Goal: Task Accomplishment & Management: Manage account settings

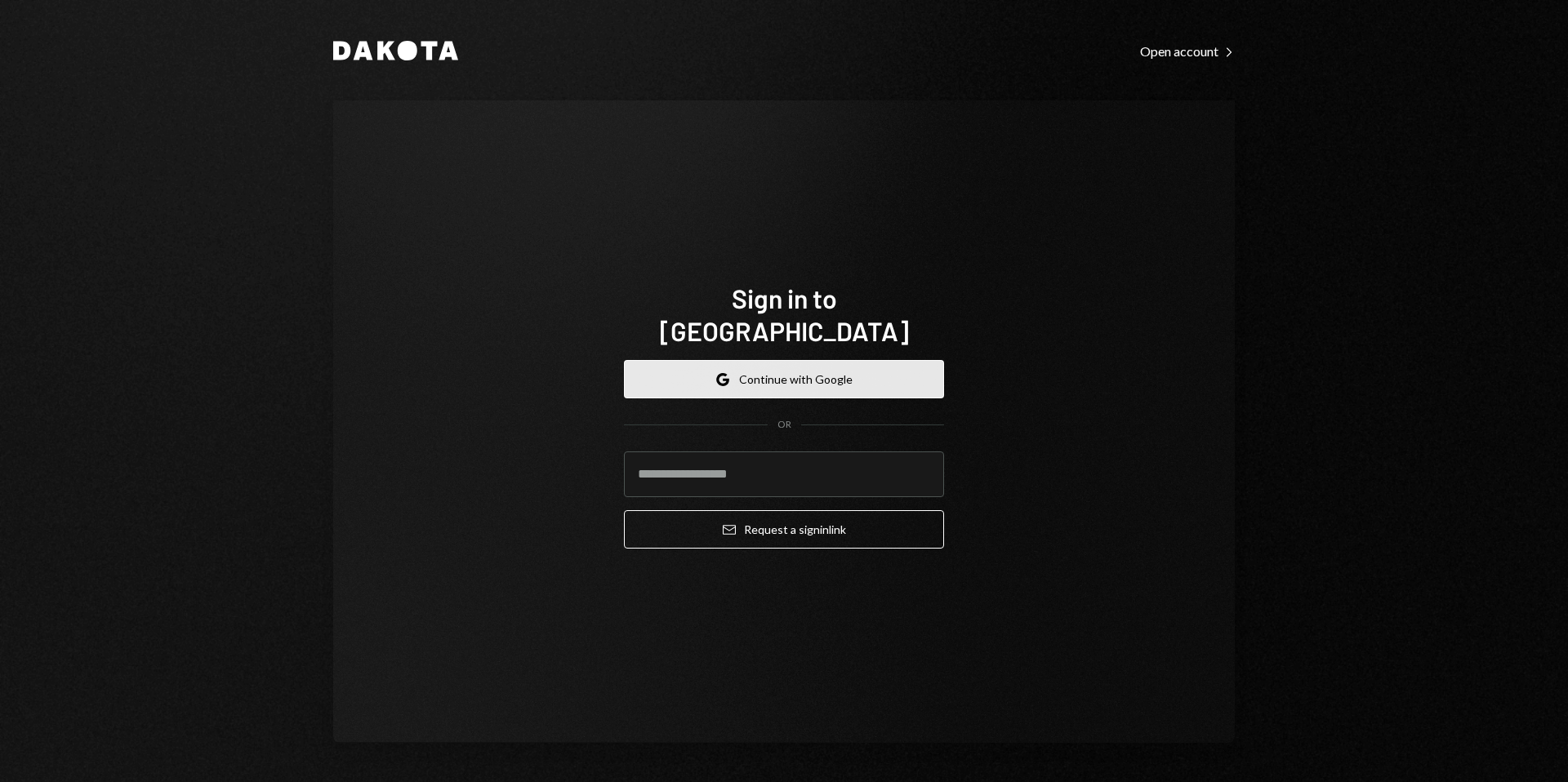
click at [758, 369] on button "Google Continue with Google" at bounding box center [784, 379] width 320 height 38
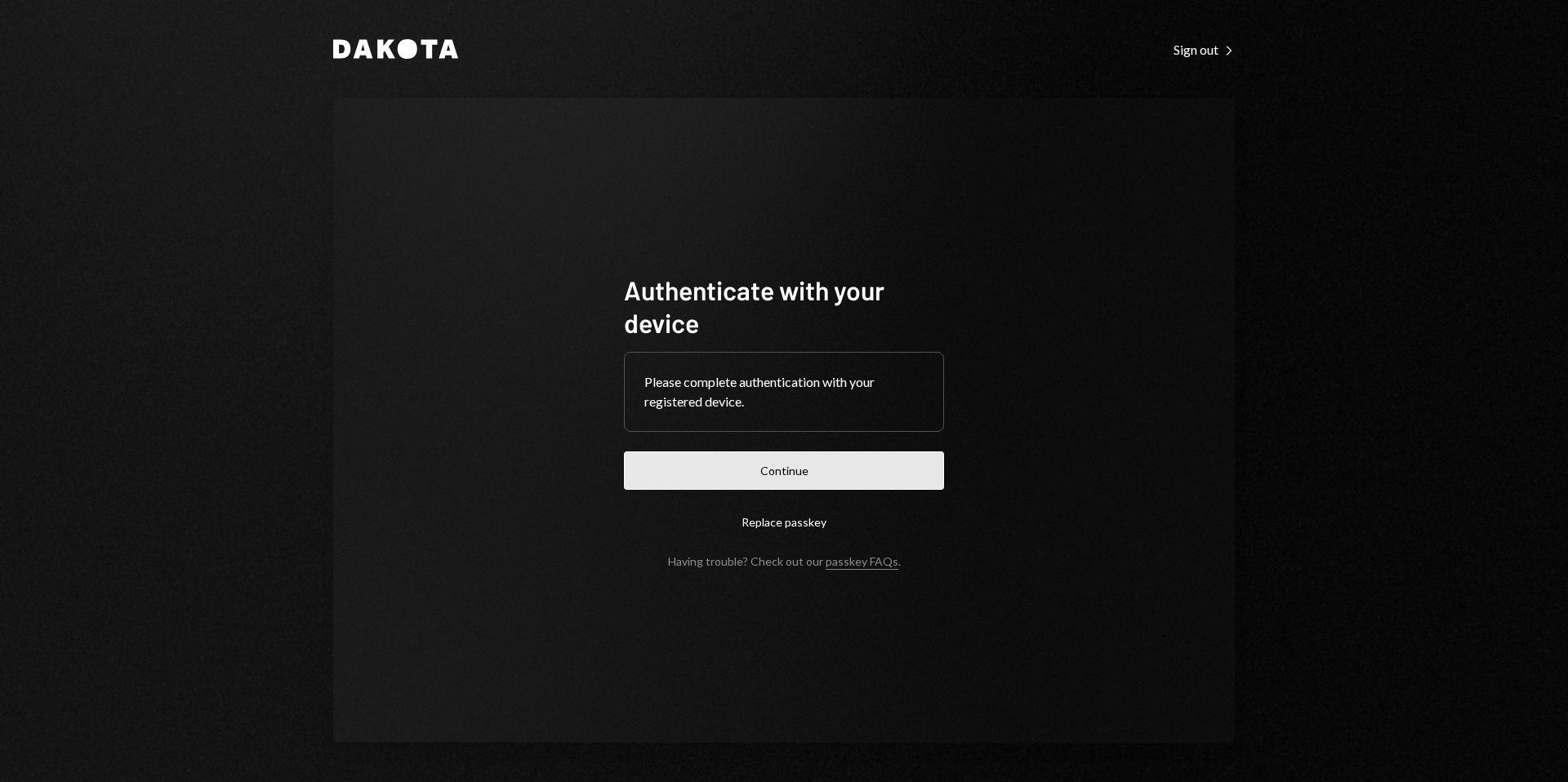
click at [815, 471] on button "Continue" at bounding box center [784, 470] width 320 height 38
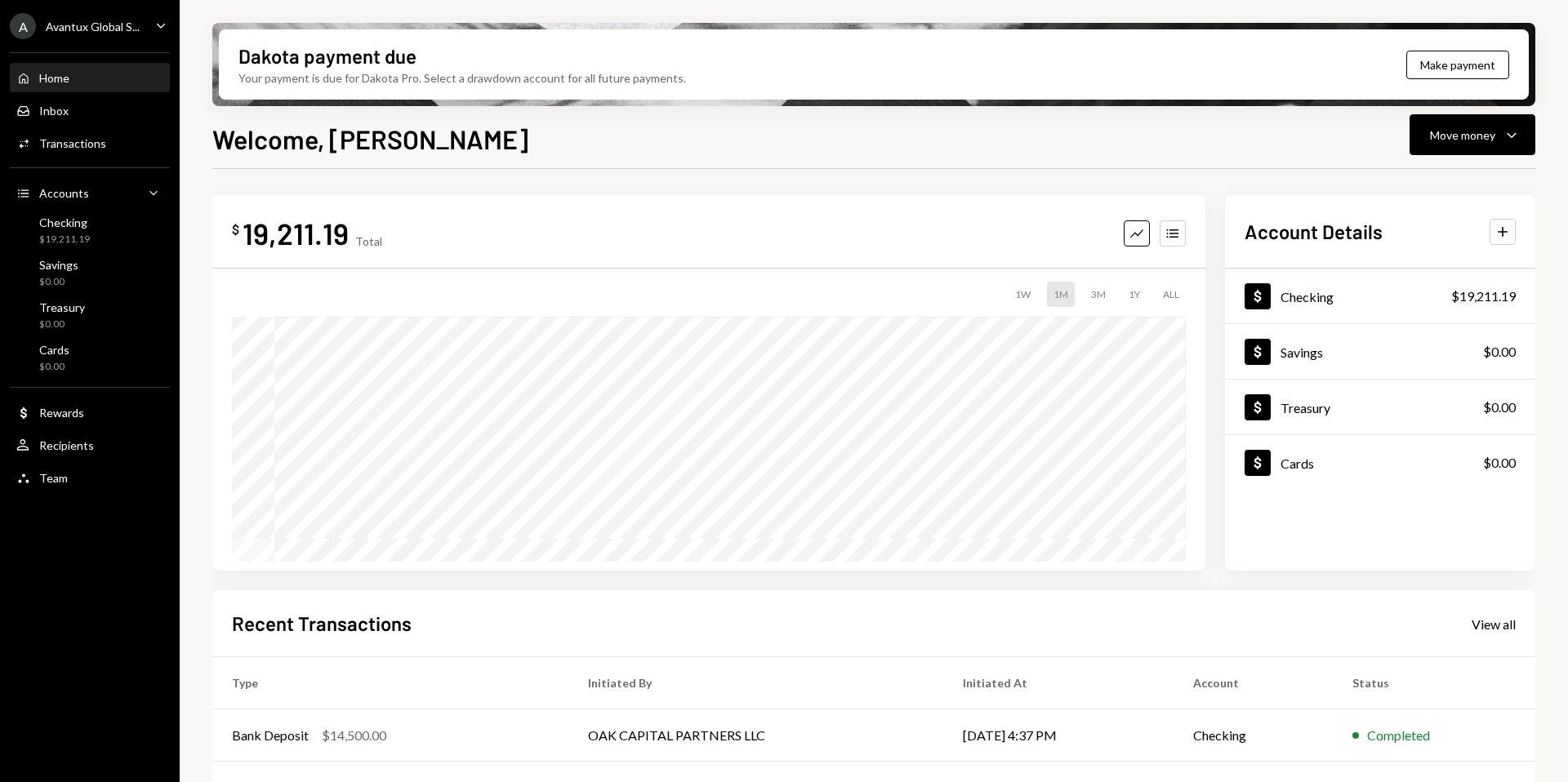
click at [104, 30] on div "Avantux Global S..." at bounding box center [93, 27] width 94 height 14
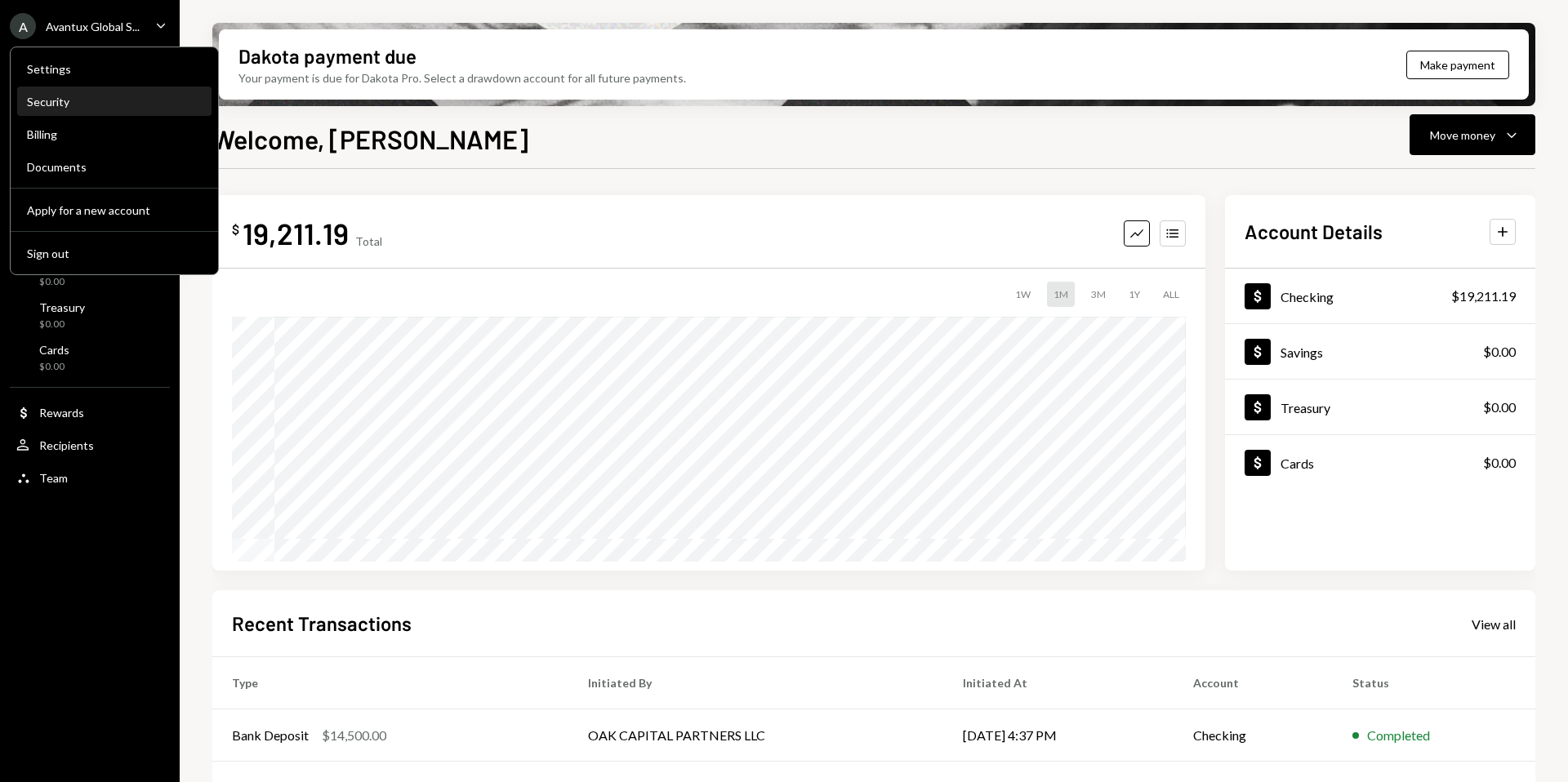
click at [66, 104] on div "Security" at bounding box center [113, 102] width 175 height 14
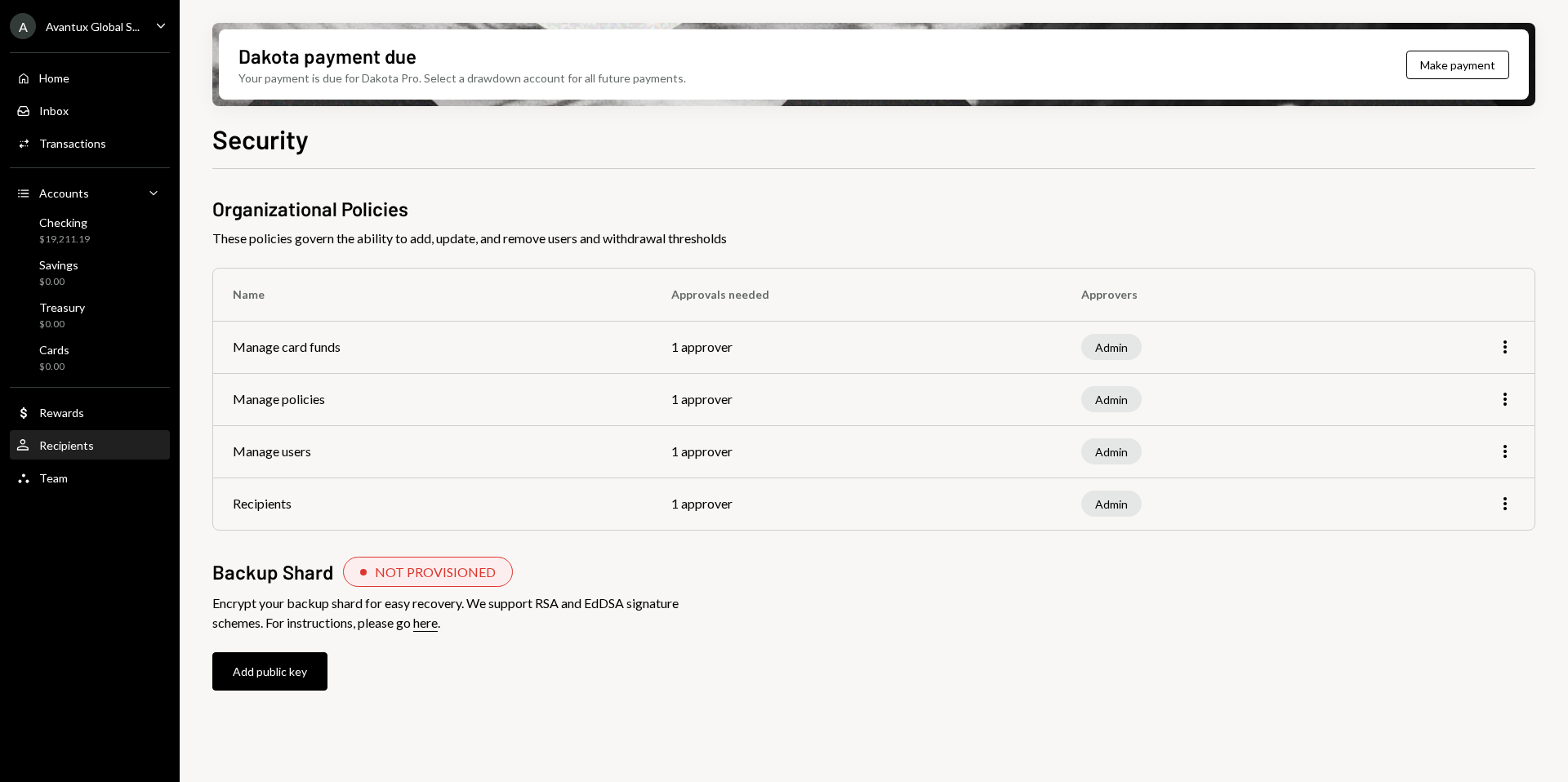
click at [73, 450] on div "Recipients" at bounding box center [66, 446] width 55 height 14
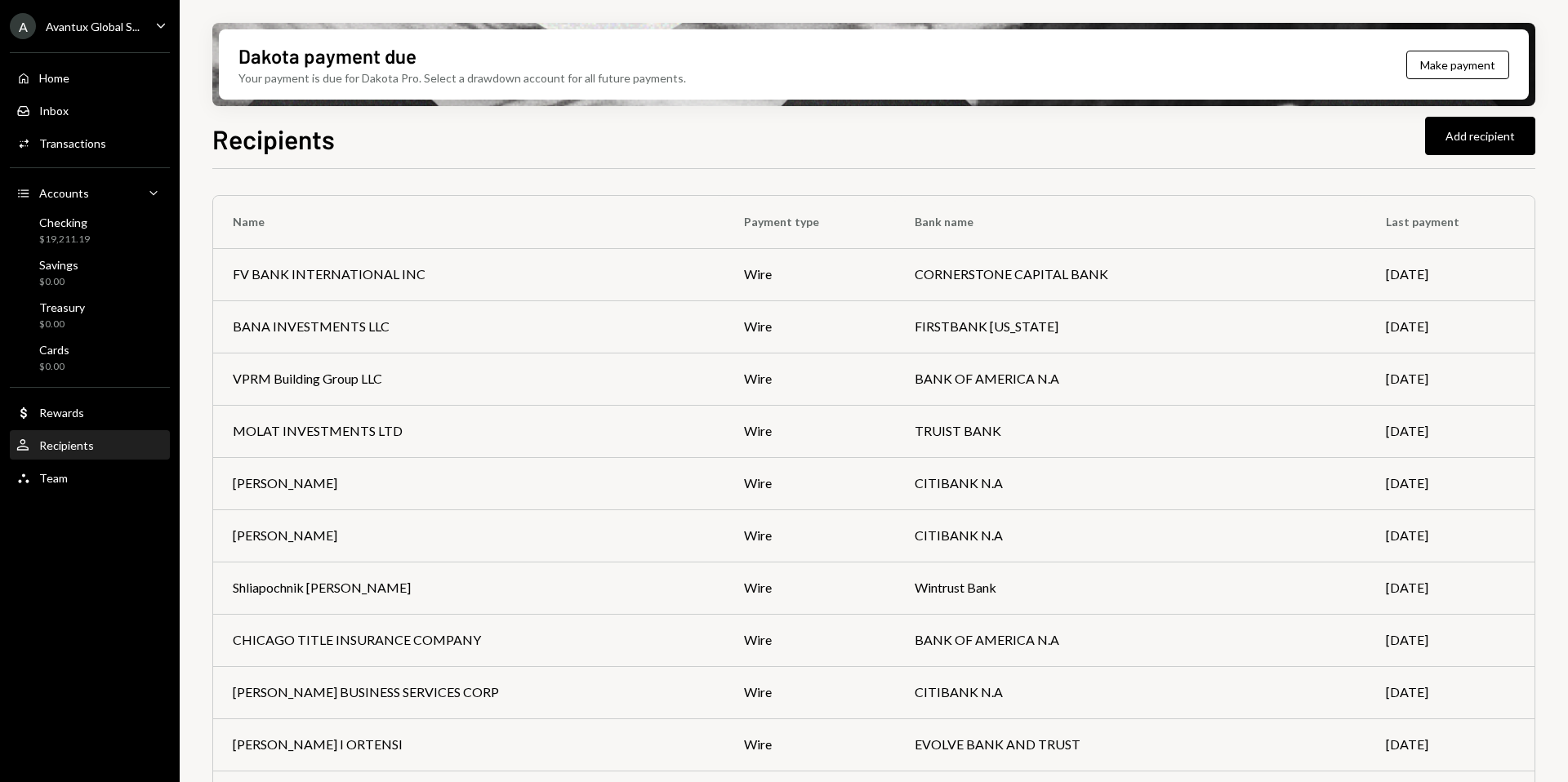
click at [111, 35] on div "A Avantux Global S..." at bounding box center [74, 26] width 129 height 26
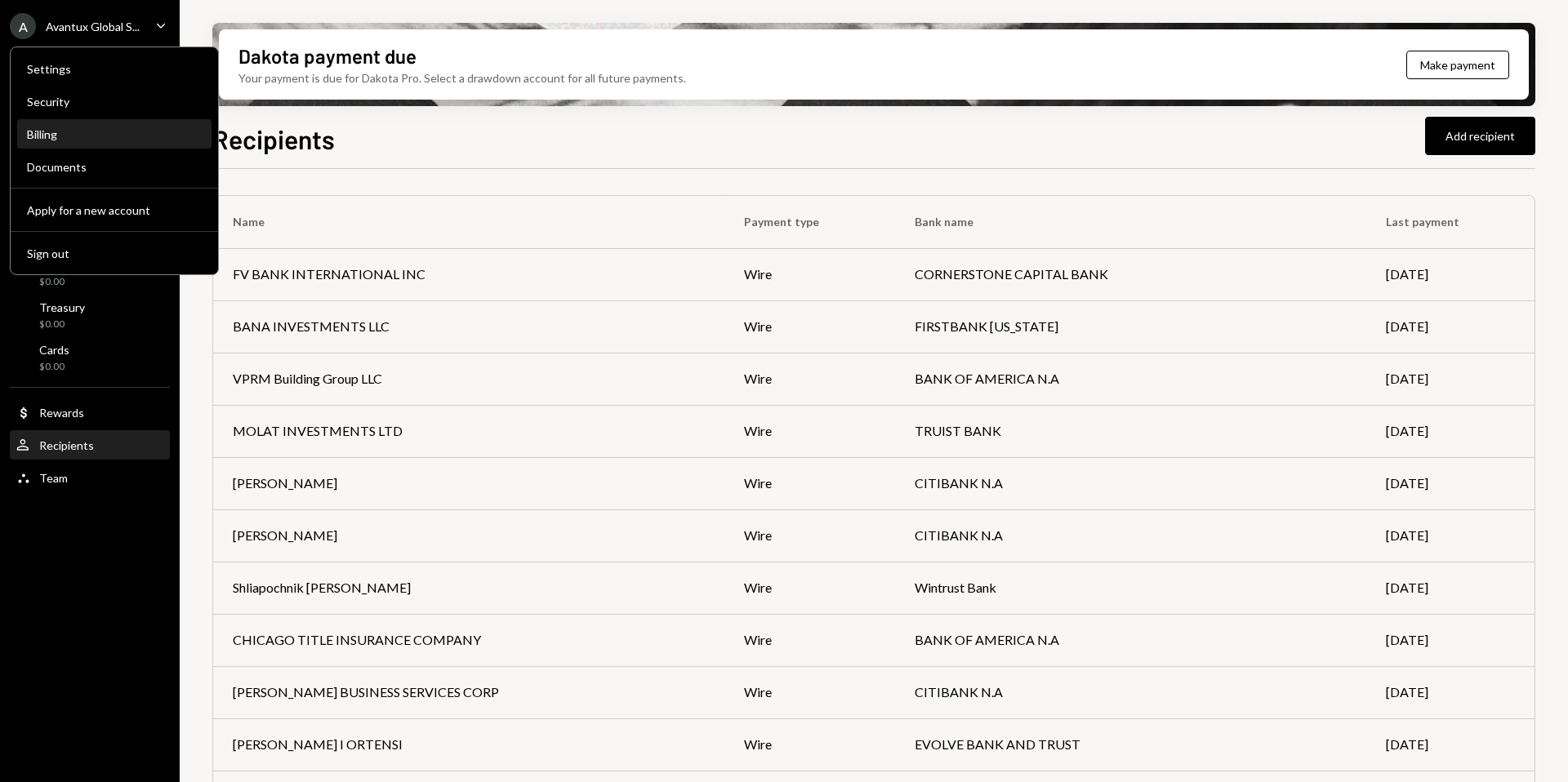
click at [51, 129] on div "Billing" at bounding box center [113, 135] width 175 height 14
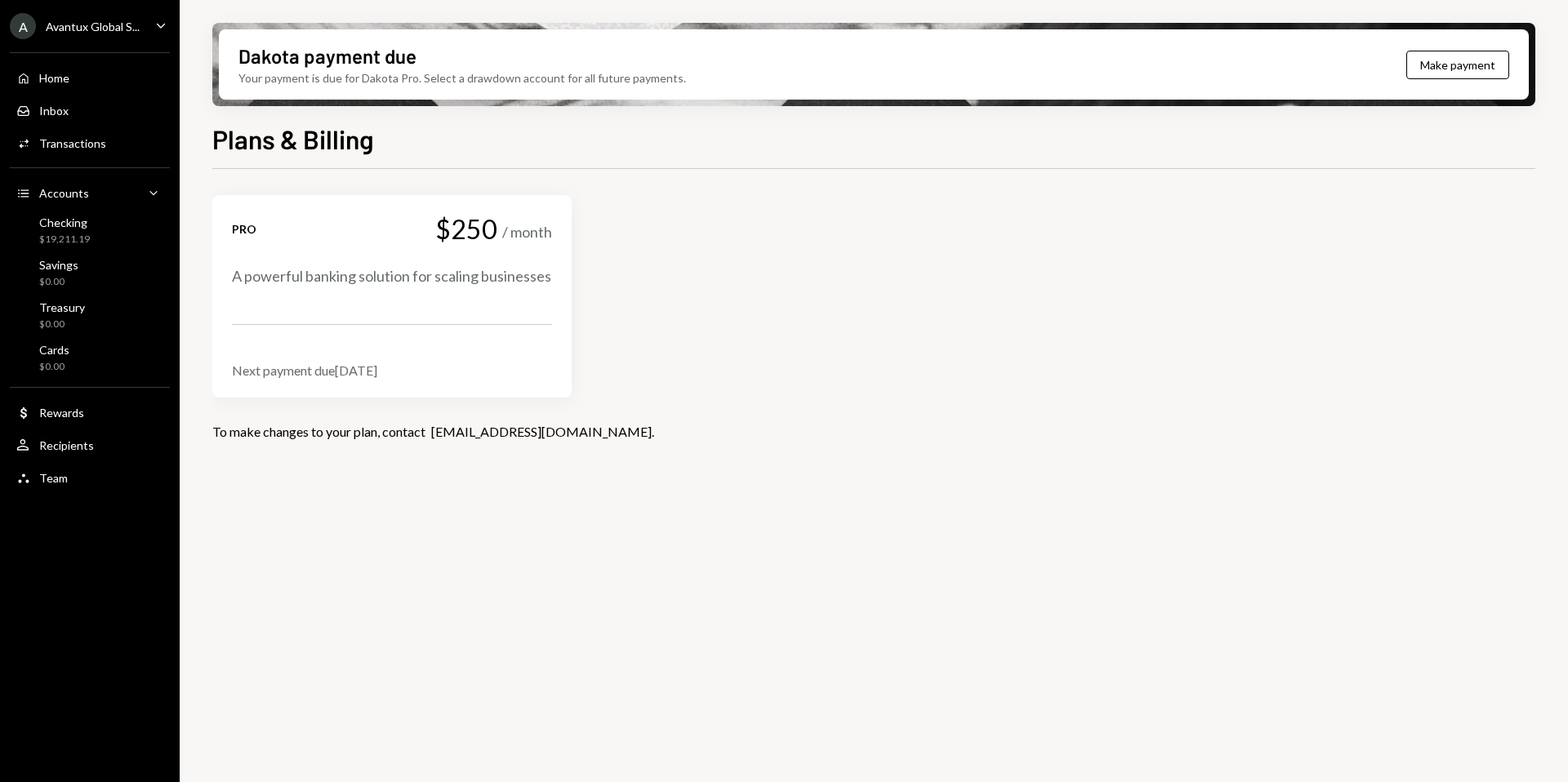
click at [80, 33] on div "Avantux Global S..." at bounding box center [93, 27] width 94 height 14
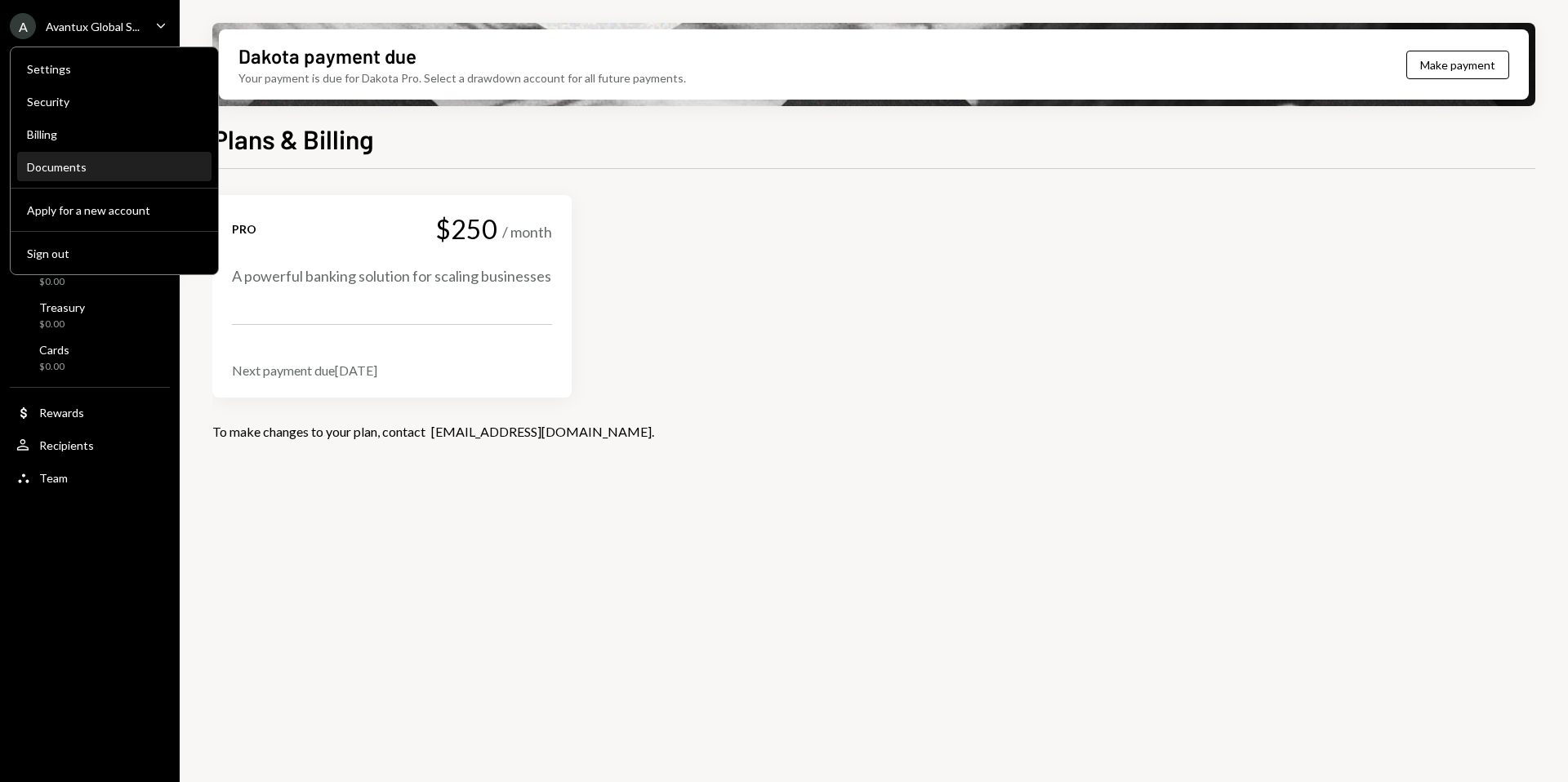
click at [67, 164] on div "Documents" at bounding box center [113, 168] width 175 height 14
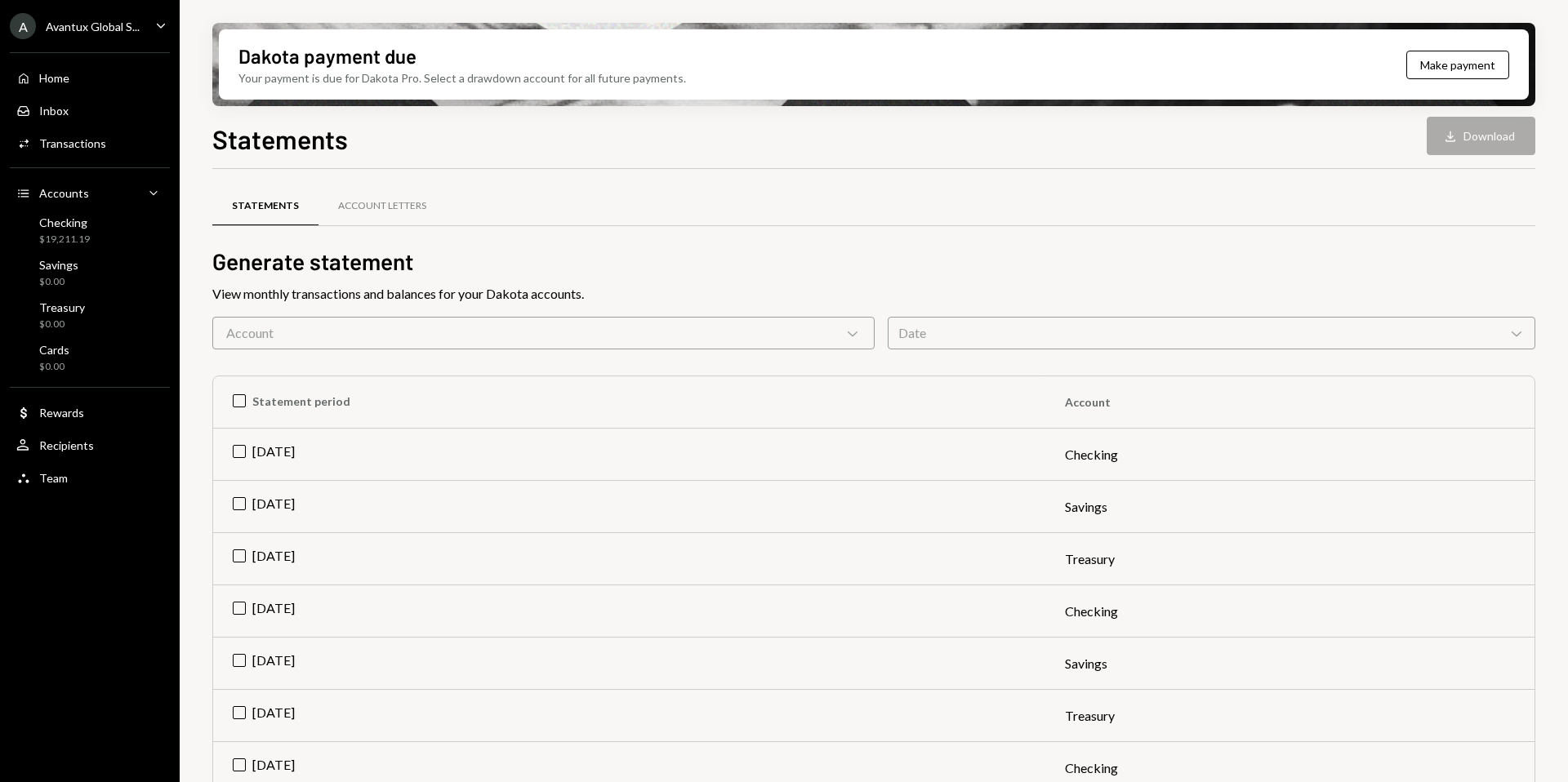
click at [115, 23] on div "Avantux Global S..." at bounding box center [93, 27] width 94 height 14
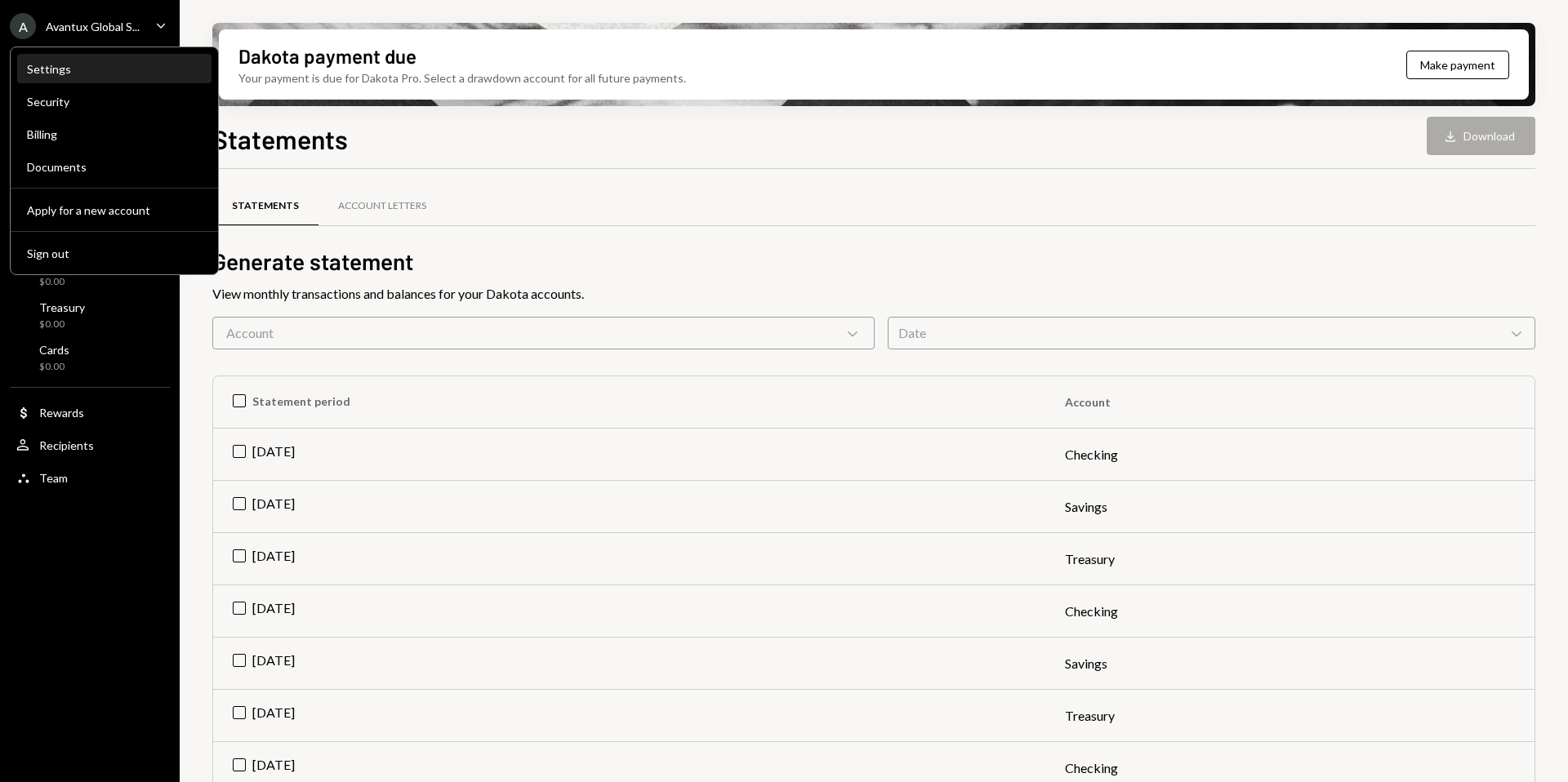
click at [67, 71] on div "Settings" at bounding box center [113, 69] width 175 height 14
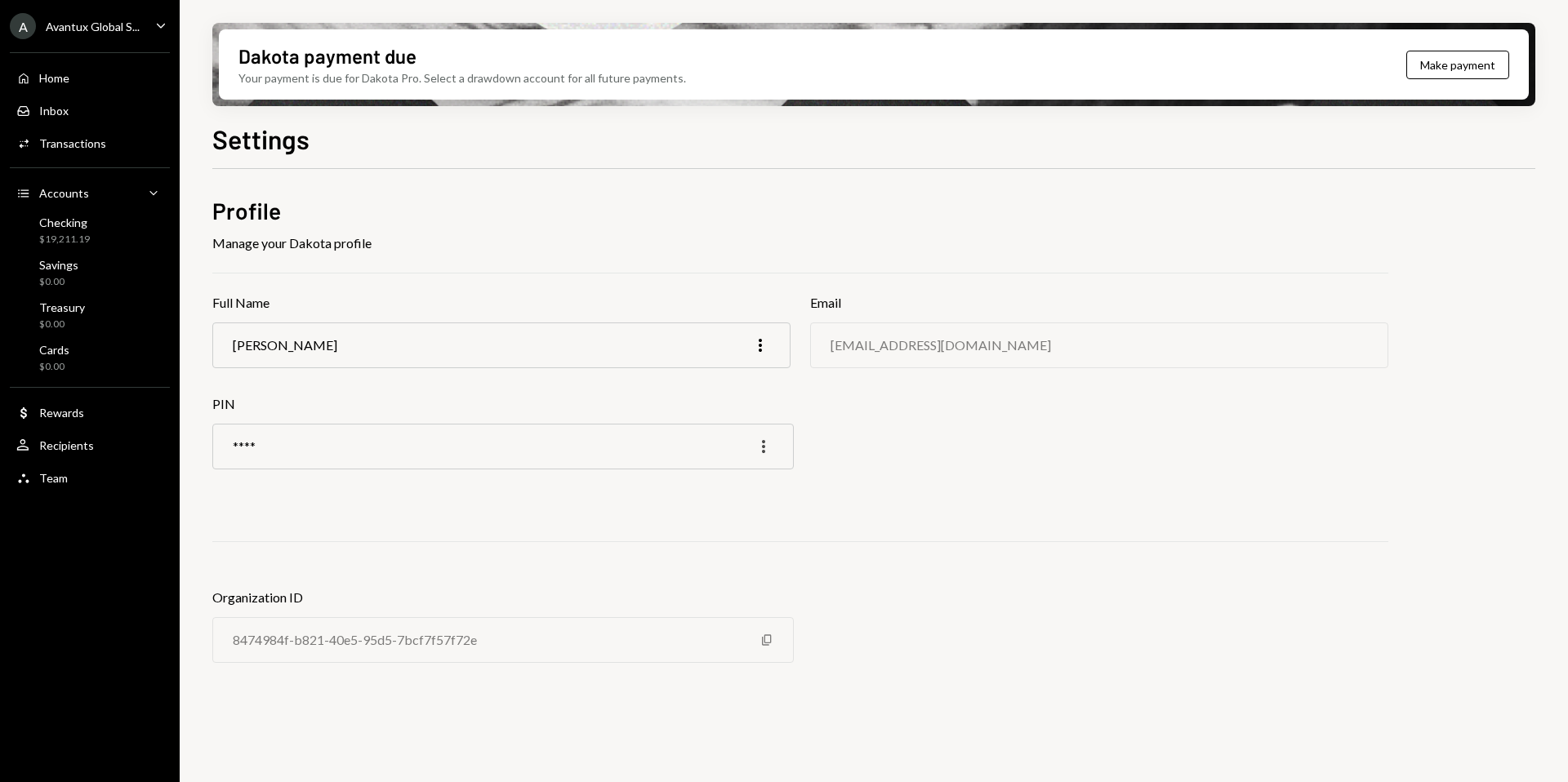
click at [762, 443] on icon "More" at bounding box center [763, 447] width 20 height 20
click at [895, 440] on div "Profile Manage your Dakota profile Full Name [PERSON_NAME] More Email [EMAIL_AD…" at bounding box center [800, 442] width 1175 height 494
click at [81, 22] on div "Avantux Global S..." at bounding box center [93, 27] width 94 height 14
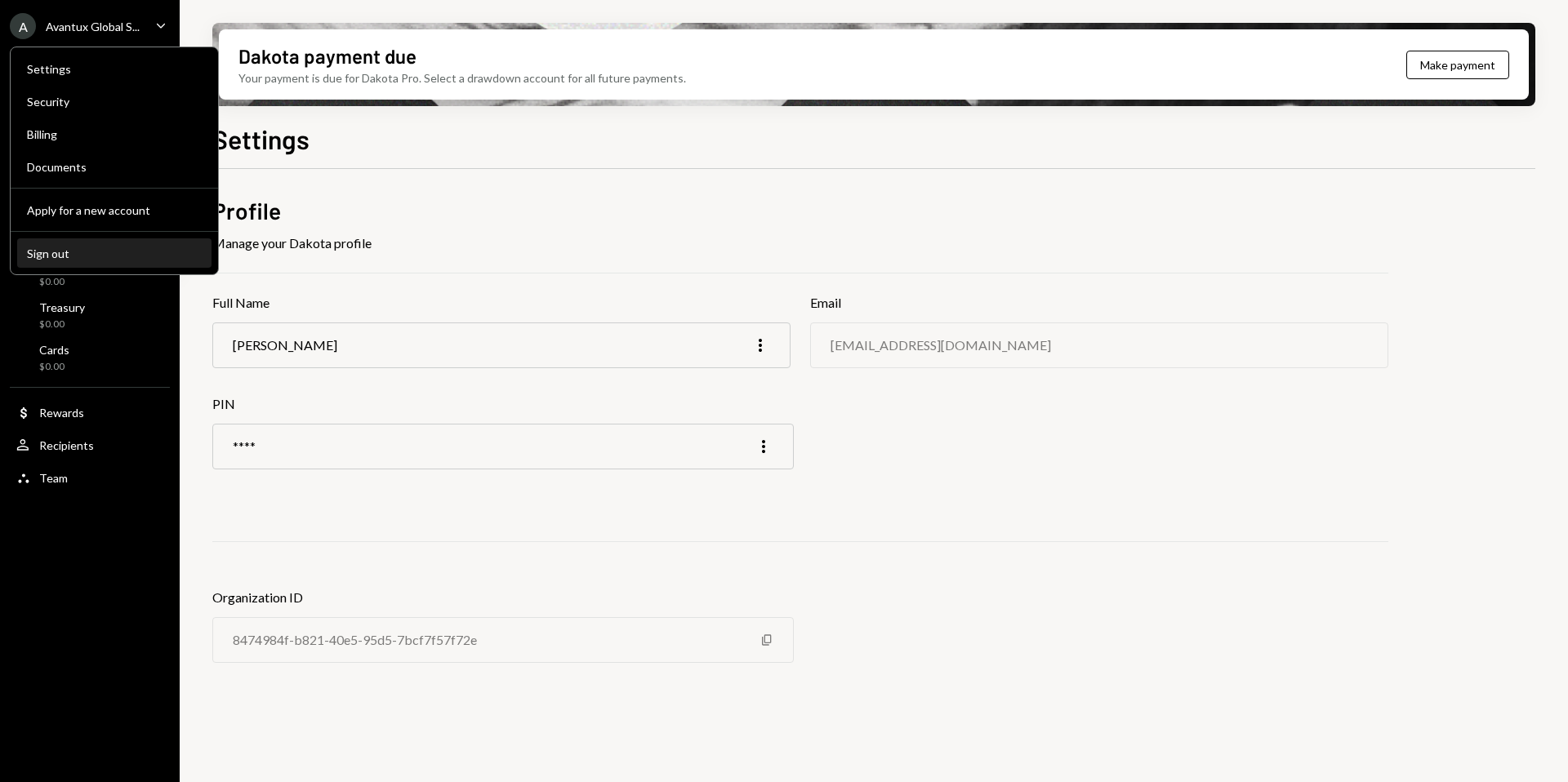
click at [82, 260] on div "Sign out" at bounding box center [113, 254] width 175 height 14
